Goal: Task Accomplishment & Management: Complete application form

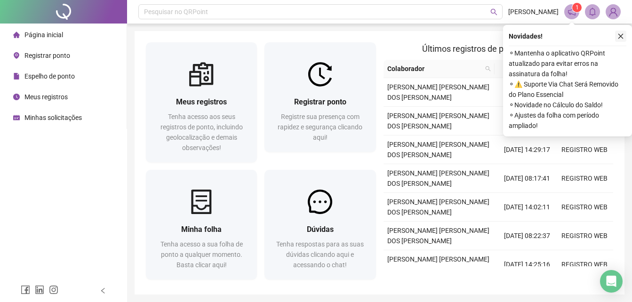
click at [622, 34] on icon "close" at bounding box center [620, 36] width 5 height 5
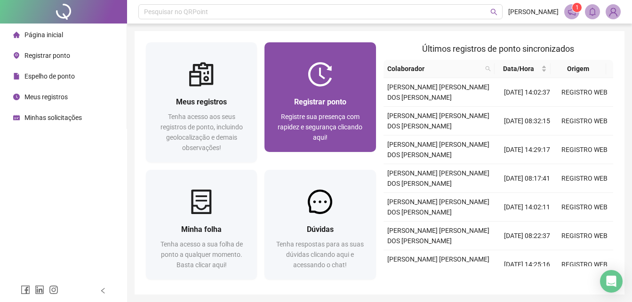
click at [294, 79] on div at bounding box center [319, 74] width 111 height 24
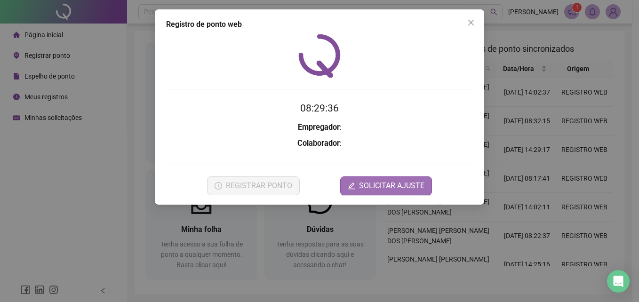
click at [363, 187] on span "SOLICITAR AJUSTE" at bounding box center [391, 185] width 65 height 11
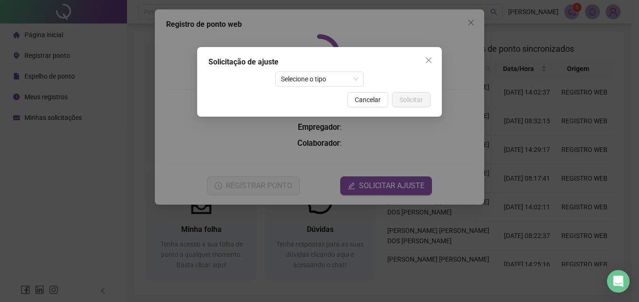
click at [339, 71] on div "Solicitação de ajuste Selecione o tipo Cancelar Solicitar" at bounding box center [319, 82] width 245 height 70
click at [322, 75] on span "Selecione o tipo" at bounding box center [320, 79] width 78 height 14
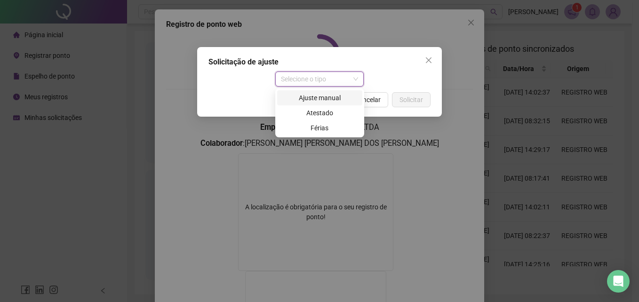
click at [351, 97] on div "Ajuste manual" at bounding box center [320, 98] width 74 height 10
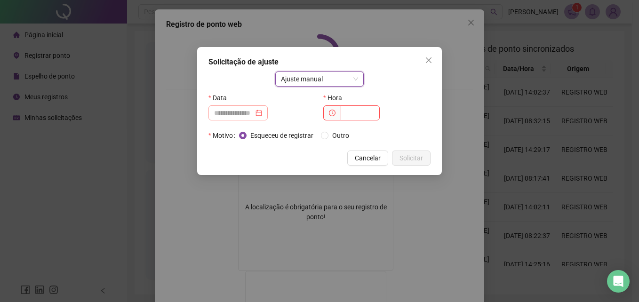
click at [262, 111] on div at bounding box center [238, 113] width 48 height 10
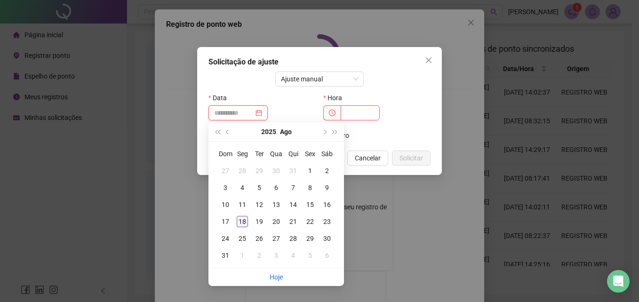
type input "**********"
click at [244, 222] on div "18" at bounding box center [242, 221] width 11 height 11
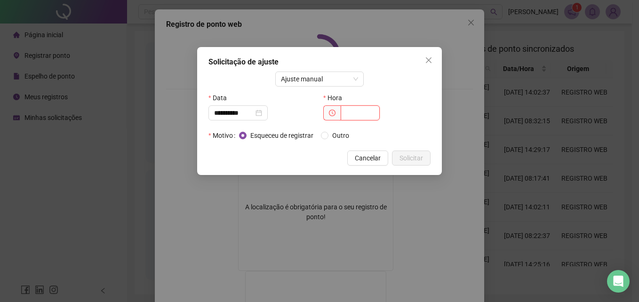
click at [351, 111] on input "text" at bounding box center [360, 112] width 39 height 15
type input "*****"
click at [415, 154] on span "Solicitar" at bounding box center [411, 158] width 24 height 10
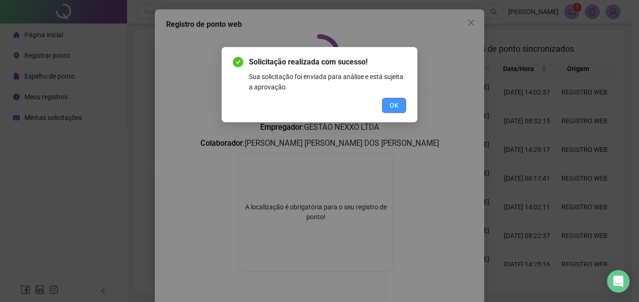
click at [392, 101] on span "OK" at bounding box center [394, 105] width 9 height 10
